Goal: Task Accomplishment & Management: Complete application form

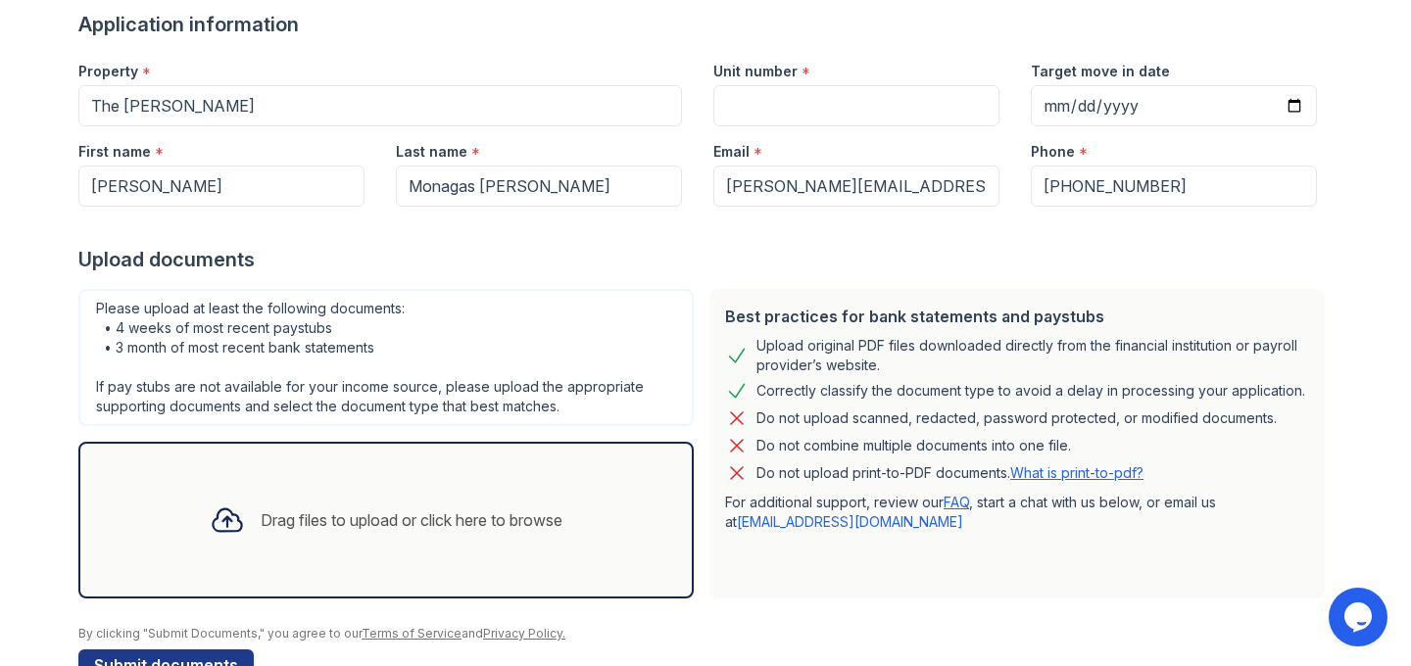
scroll to position [208, 0]
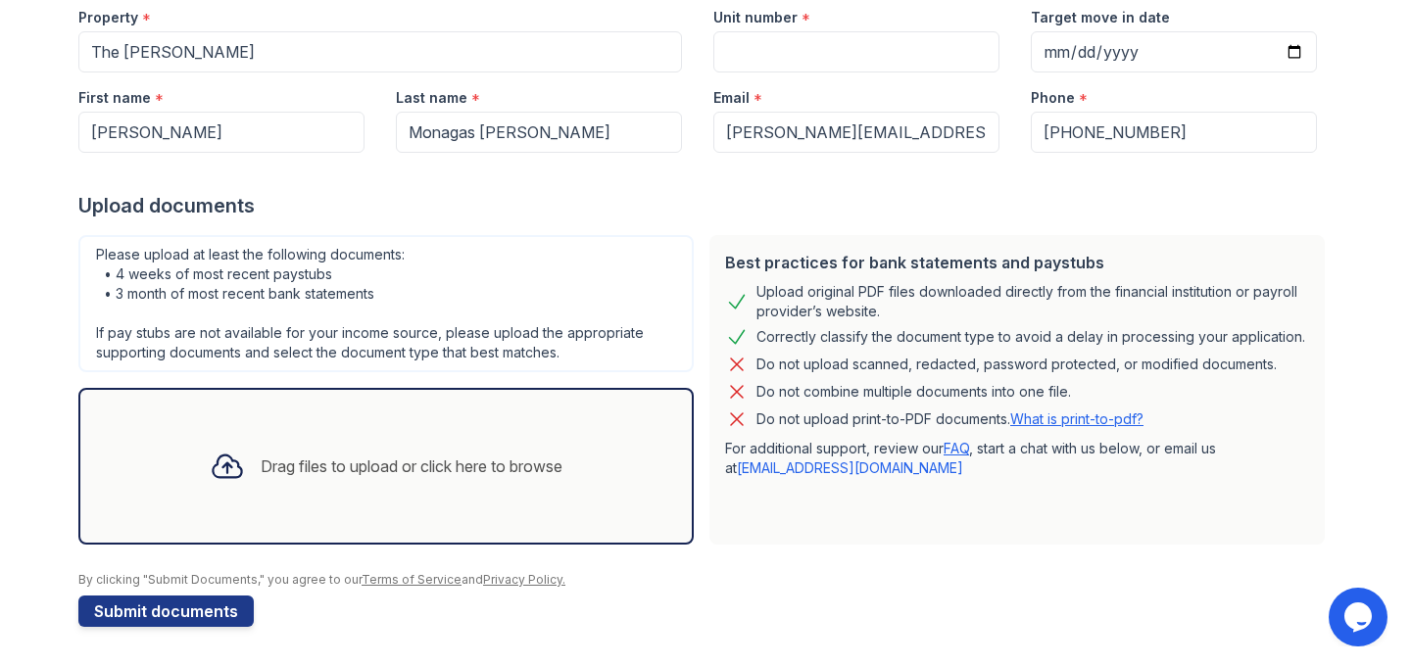
click at [282, 431] on div "Drag files to upload or click here to browse" at bounding box center [385, 466] width 615 height 157
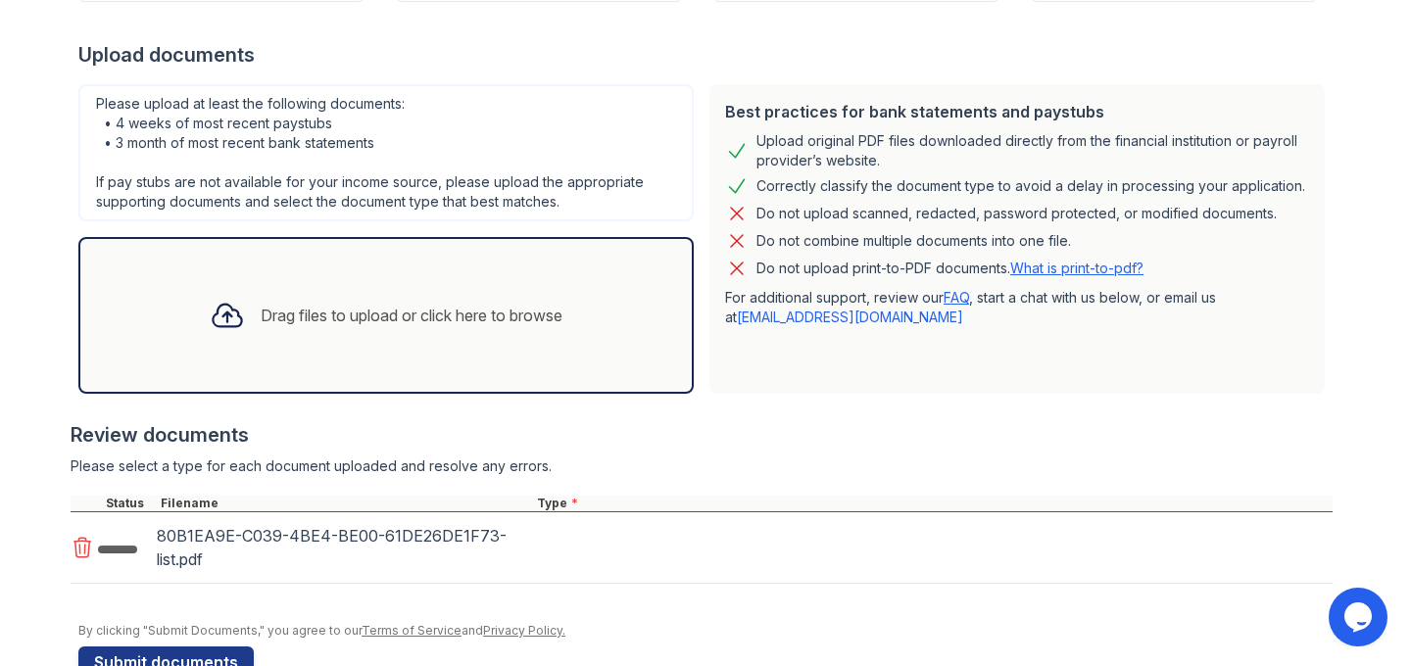
scroll to position [410, 0]
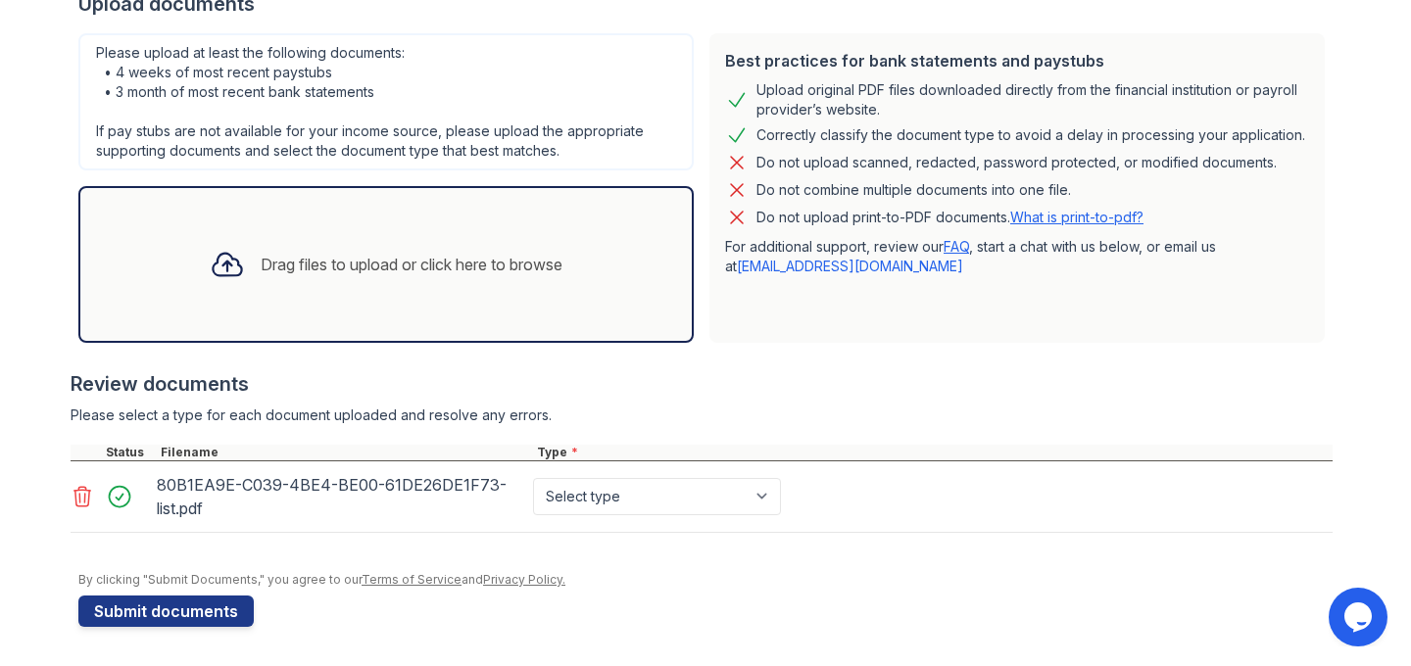
click at [482, 279] on div "Drag files to upload or click here to browse" at bounding box center [386, 264] width 384 height 67
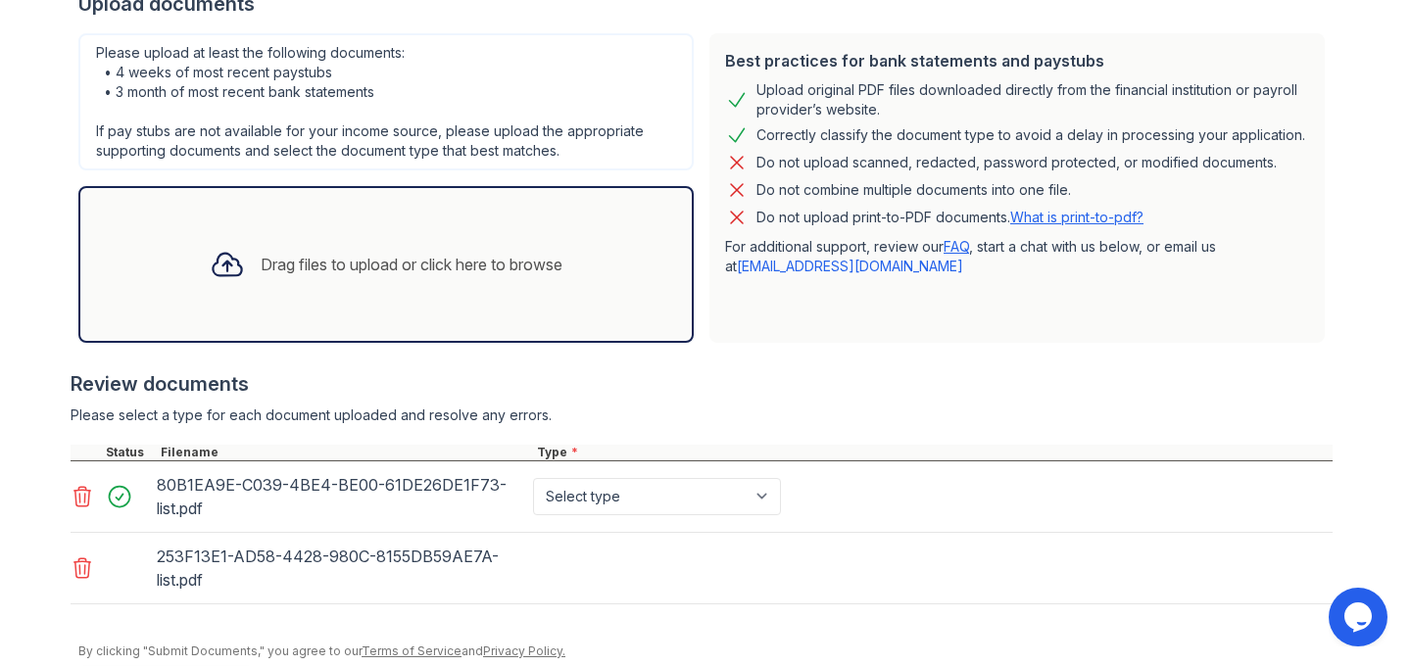
click at [298, 269] on div "Drag files to upload or click here to browse" at bounding box center [412, 265] width 302 height 24
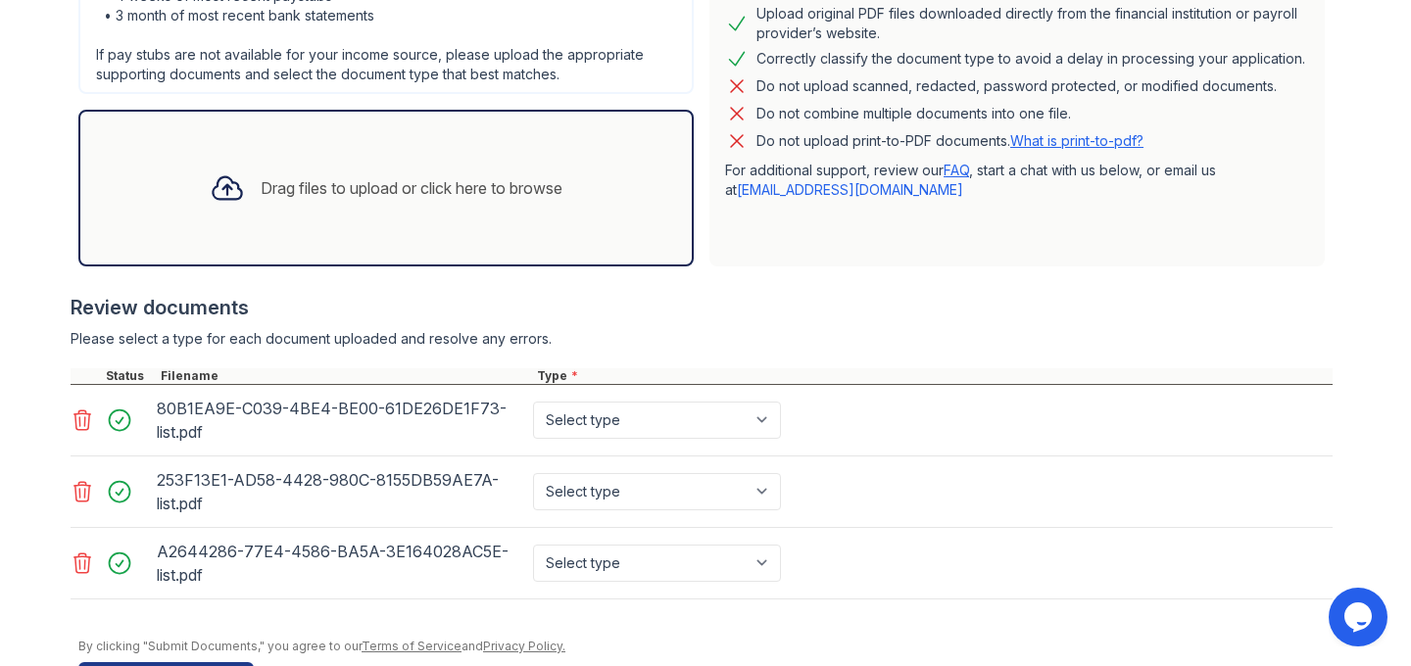
scroll to position [553, 0]
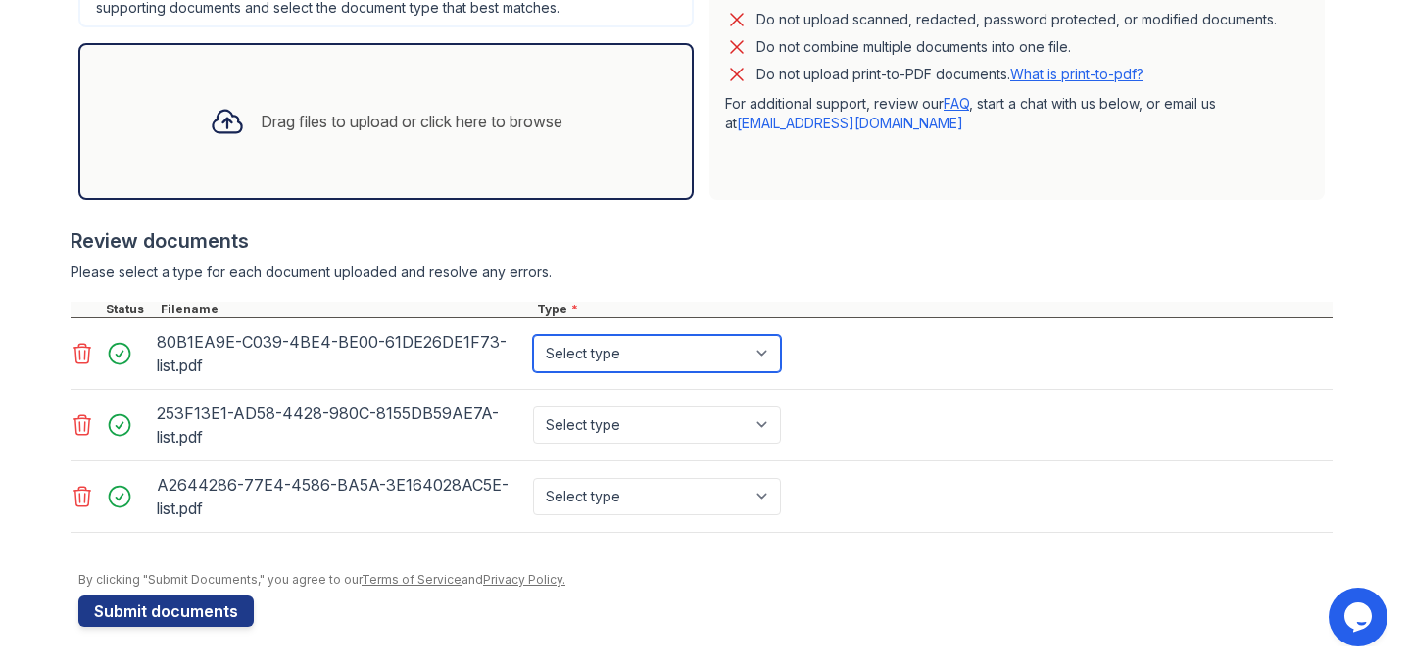
click at [621, 360] on select "Select type Paystub Bank Statement Offer Letter Tax Documents Benefit Award Let…" at bounding box center [657, 353] width 248 height 37
select select "bank_statement"
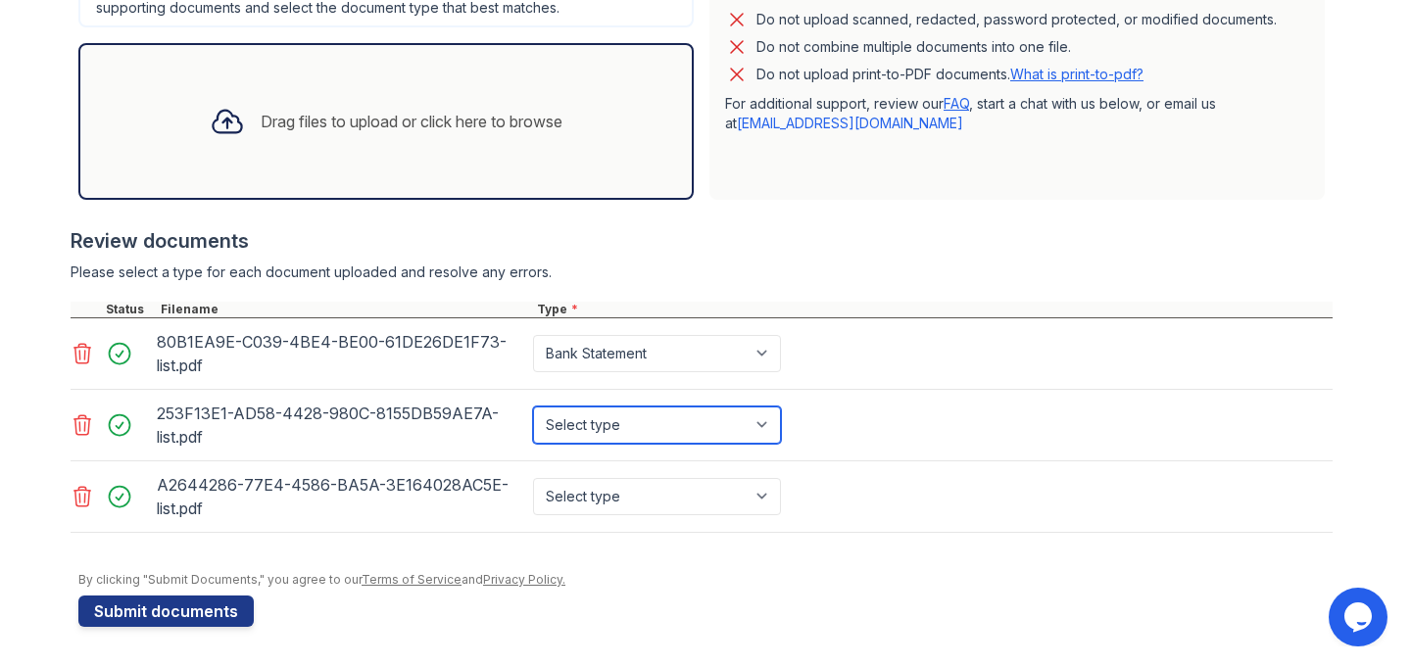
click at [624, 419] on select "Select type Paystub Bank Statement Offer Letter Tax Documents Benefit Award Let…" at bounding box center [657, 425] width 248 height 37
select select "bank_statement"
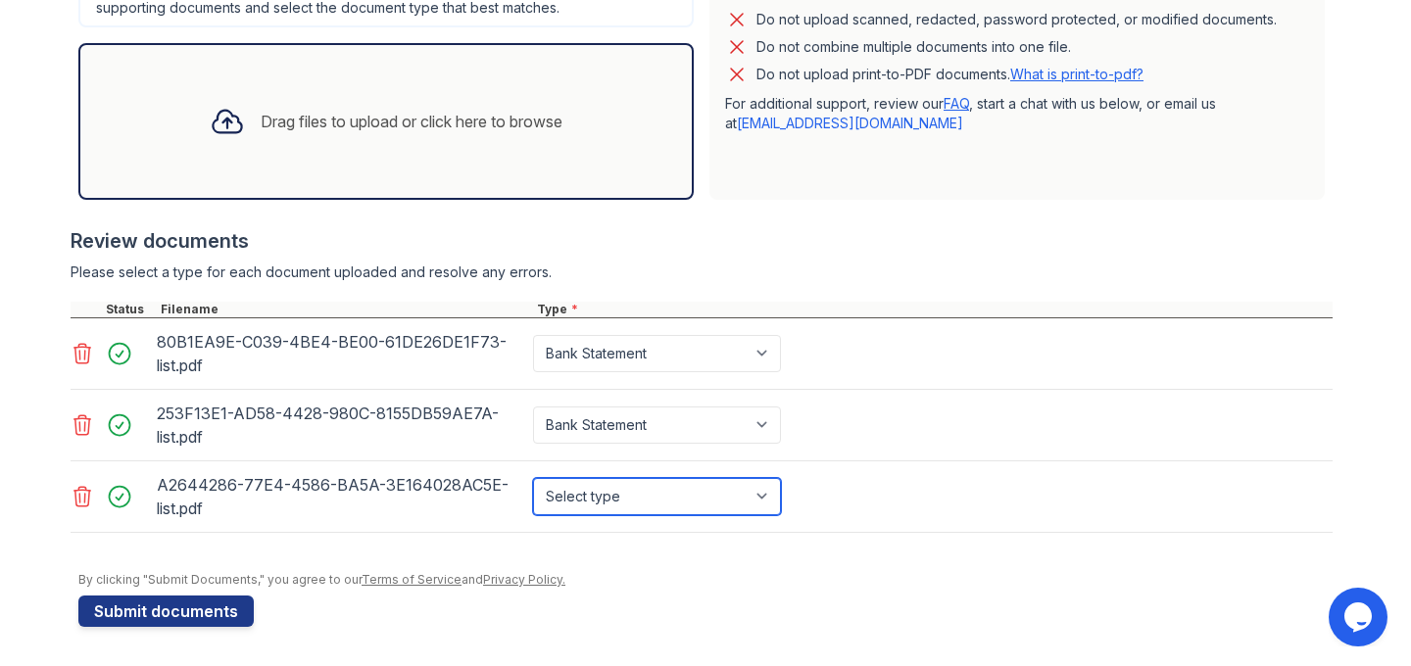
click at [607, 499] on select "Select type Paystub Bank Statement Offer Letter Tax Documents Benefit Award Let…" at bounding box center [657, 496] width 248 height 37
select select "bank_statement"
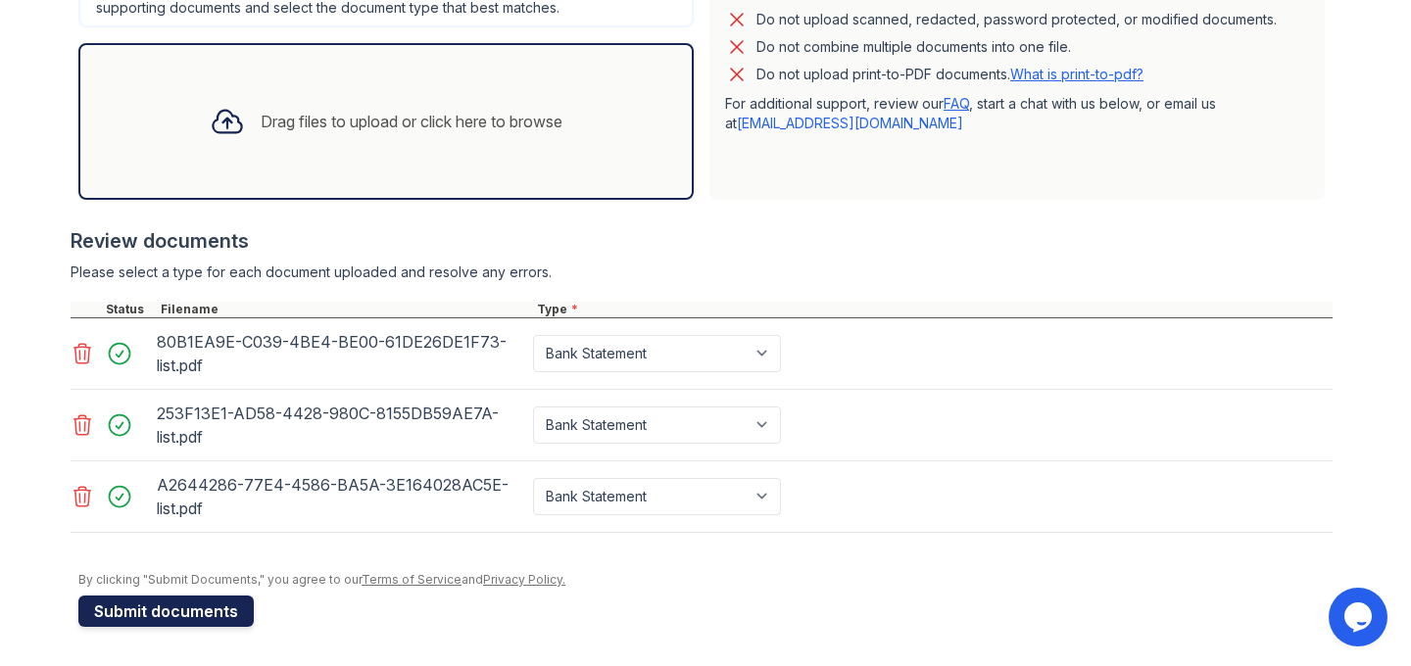
click at [197, 614] on button "Submit documents" at bounding box center [165, 611] width 175 height 31
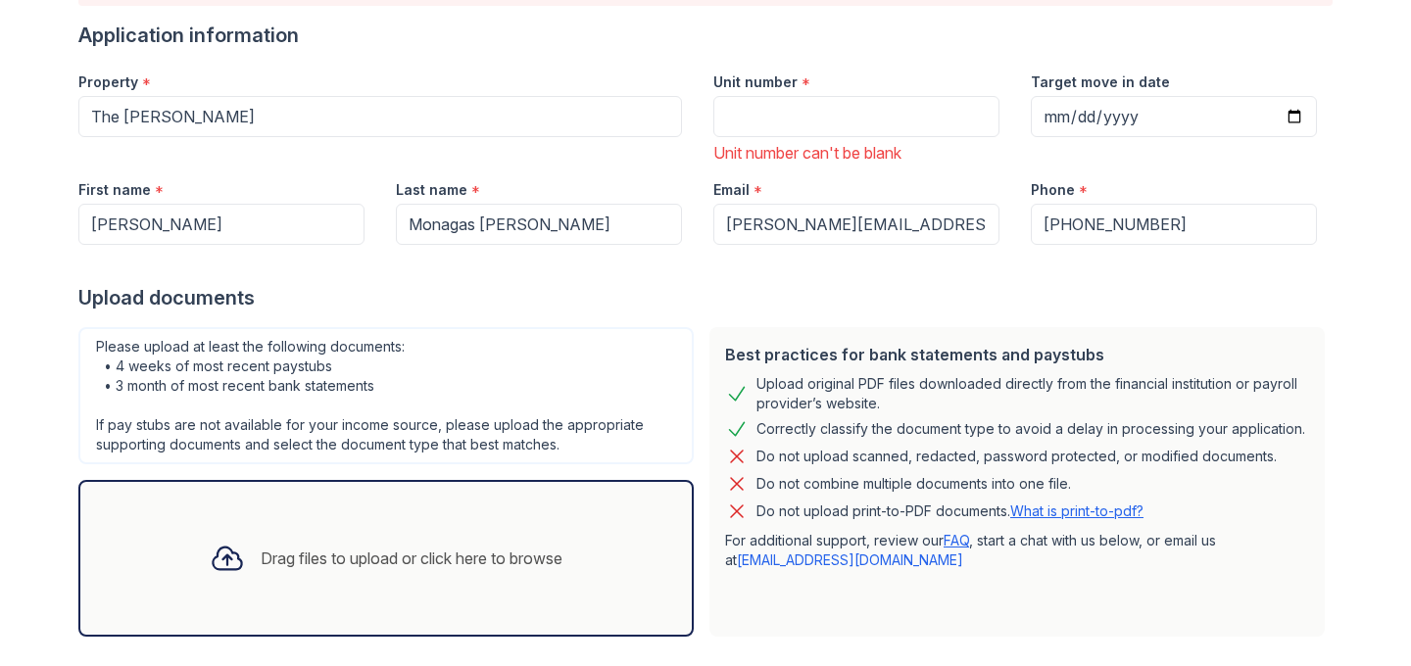
scroll to position [201, 0]
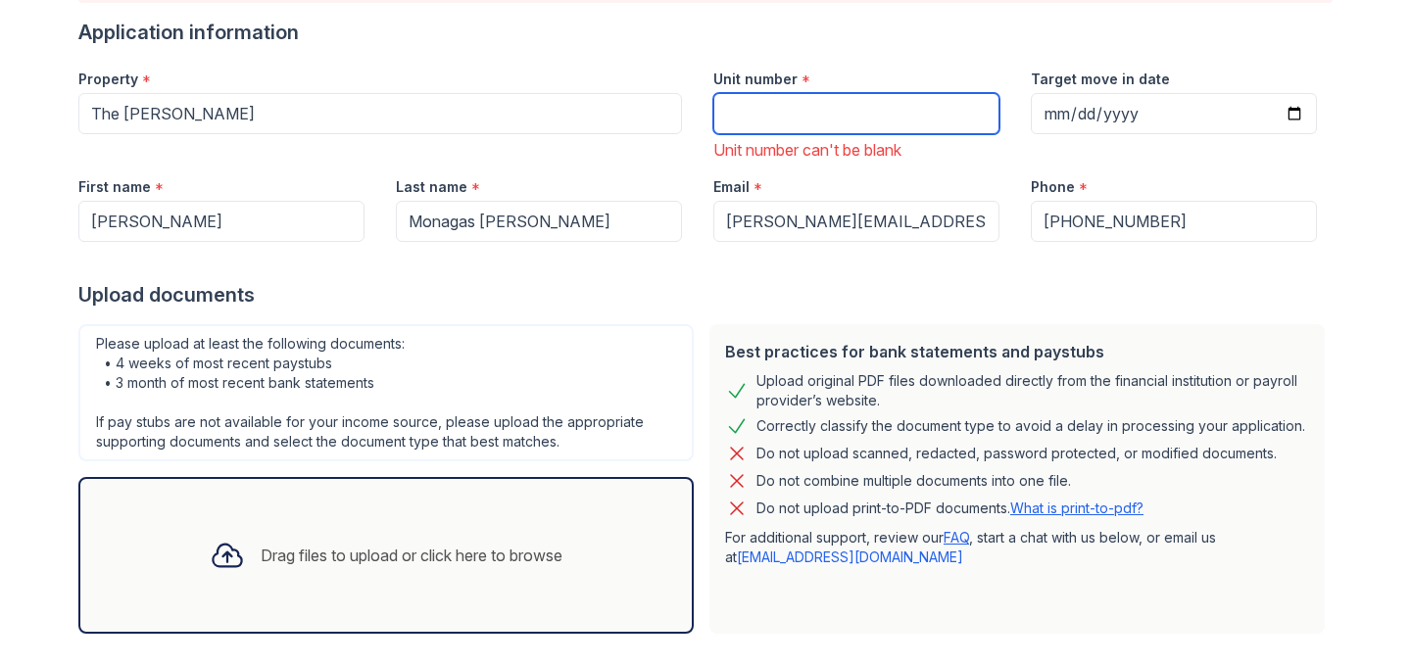
click at [800, 115] on input "Unit number" at bounding box center [856, 113] width 286 height 41
type input "s"
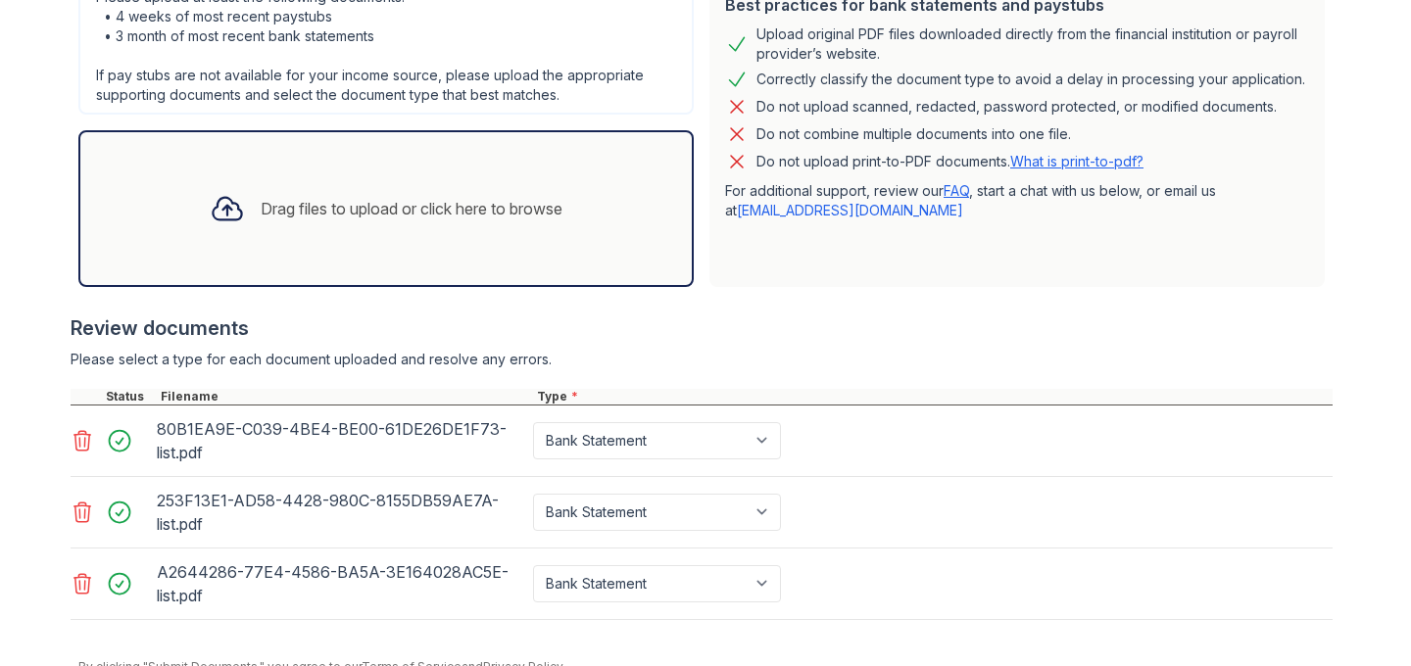
scroll to position [635, 0]
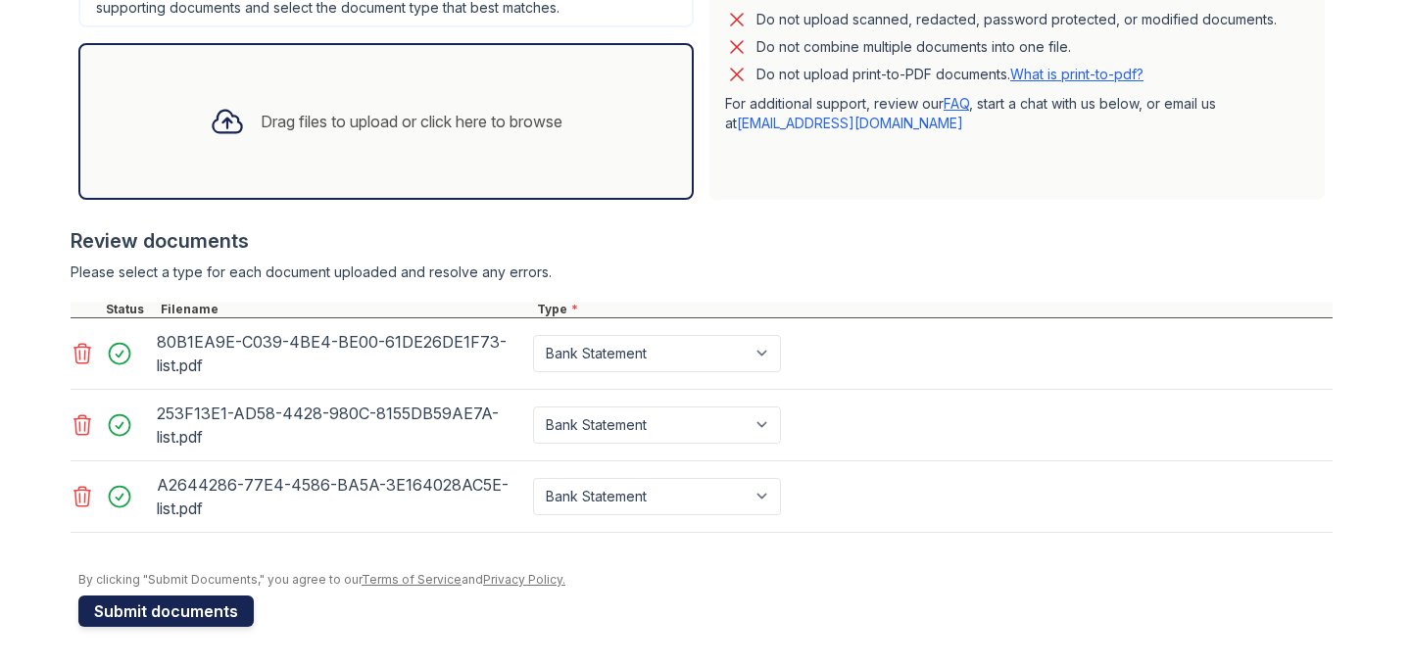
type input "204"
click at [153, 614] on button "Submit documents" at bounding box center [165, 611] width 175 height 31
